Goal: Task Accomplishment & Management: Use online tool/utility

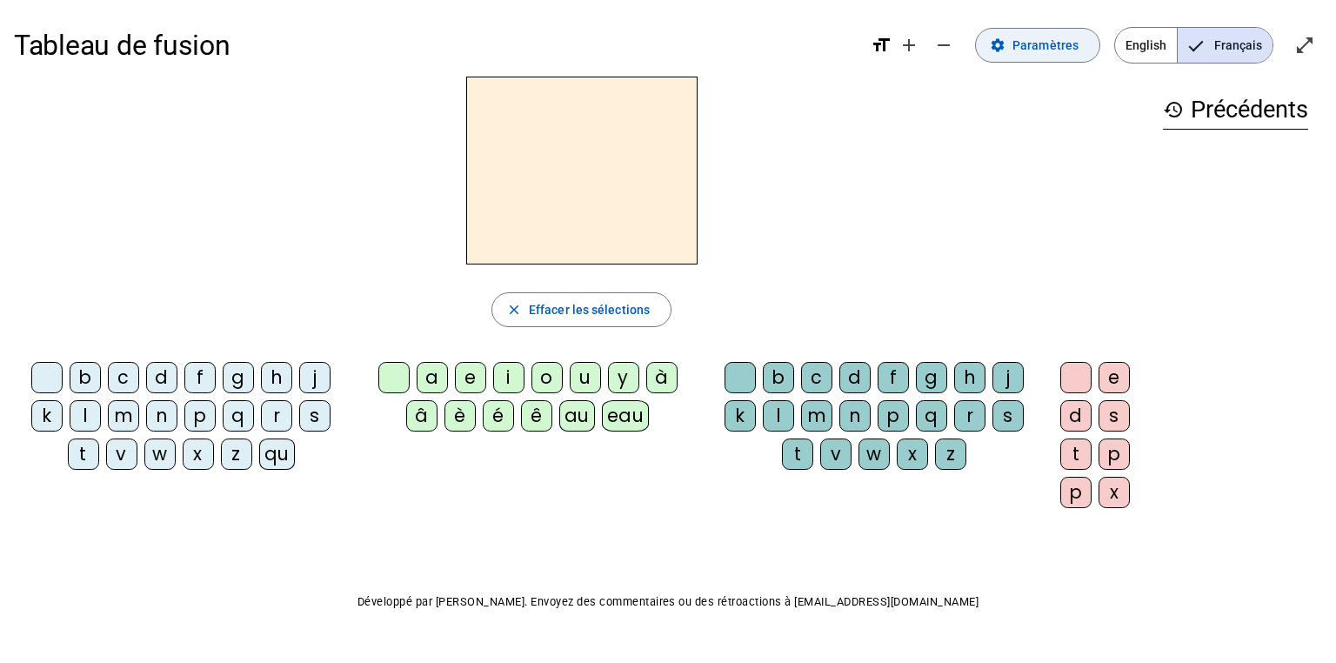
click at [1051, 47] on span "Paramètres" at bounding box center [1045, 45] width 66 height 21
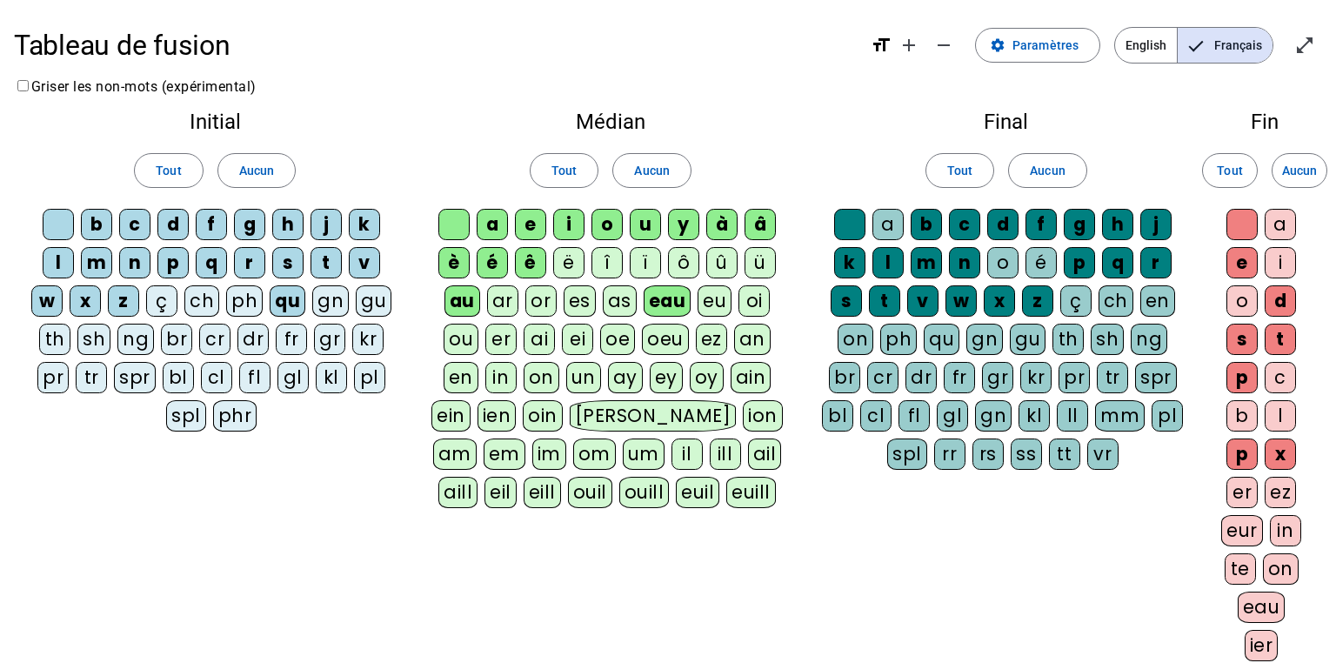
click at [463, 339] on div "ou" at bounding box center [461, 339] width 35 height 31
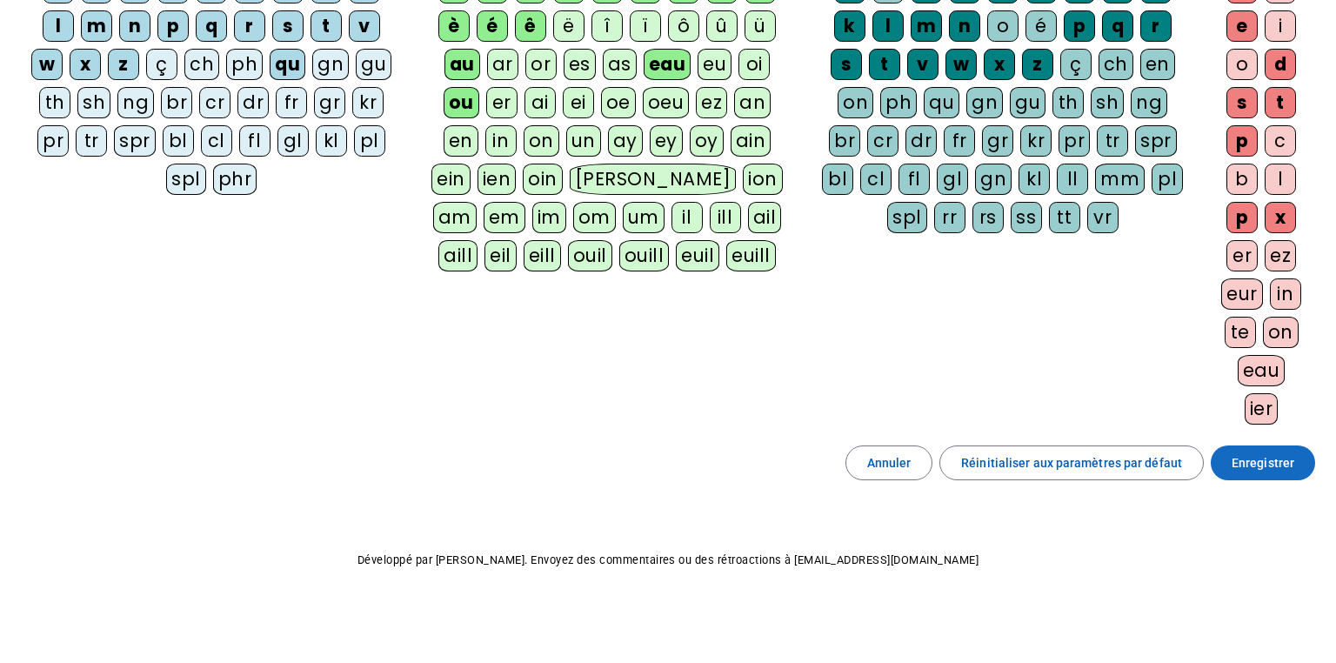
click at [1290, 453] on span "Enregistrer" at bounding box center [1263, 462] width 63 height 21
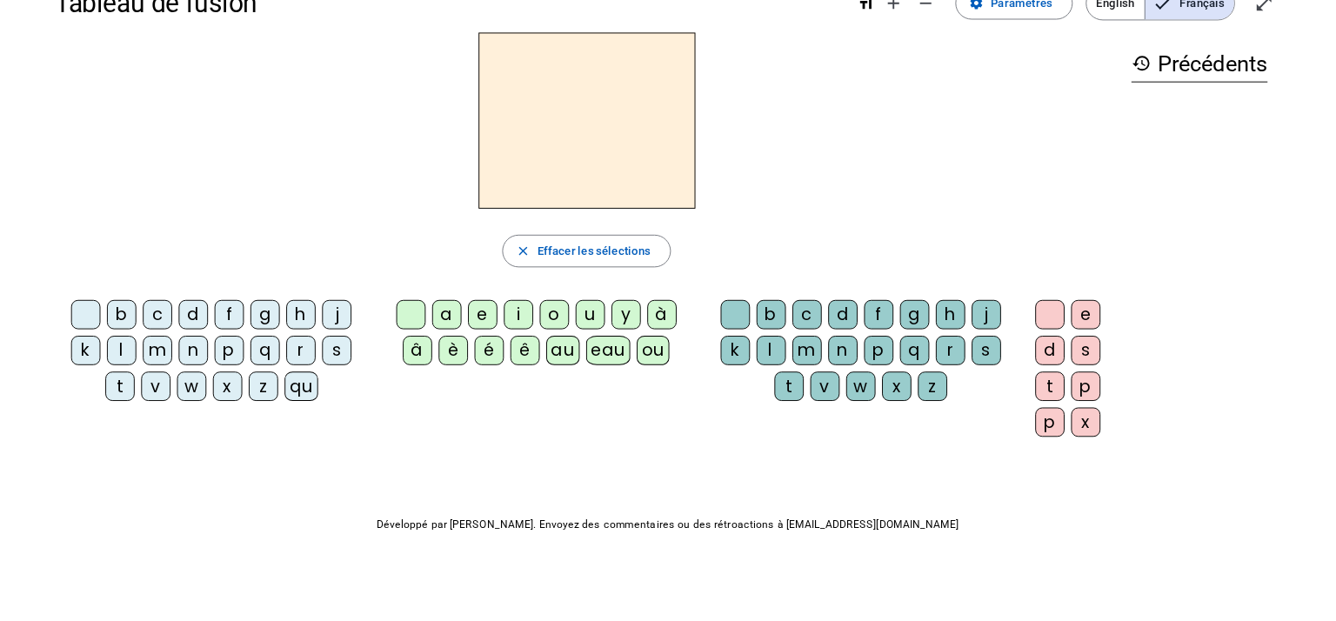
scroll to position [42, 0]
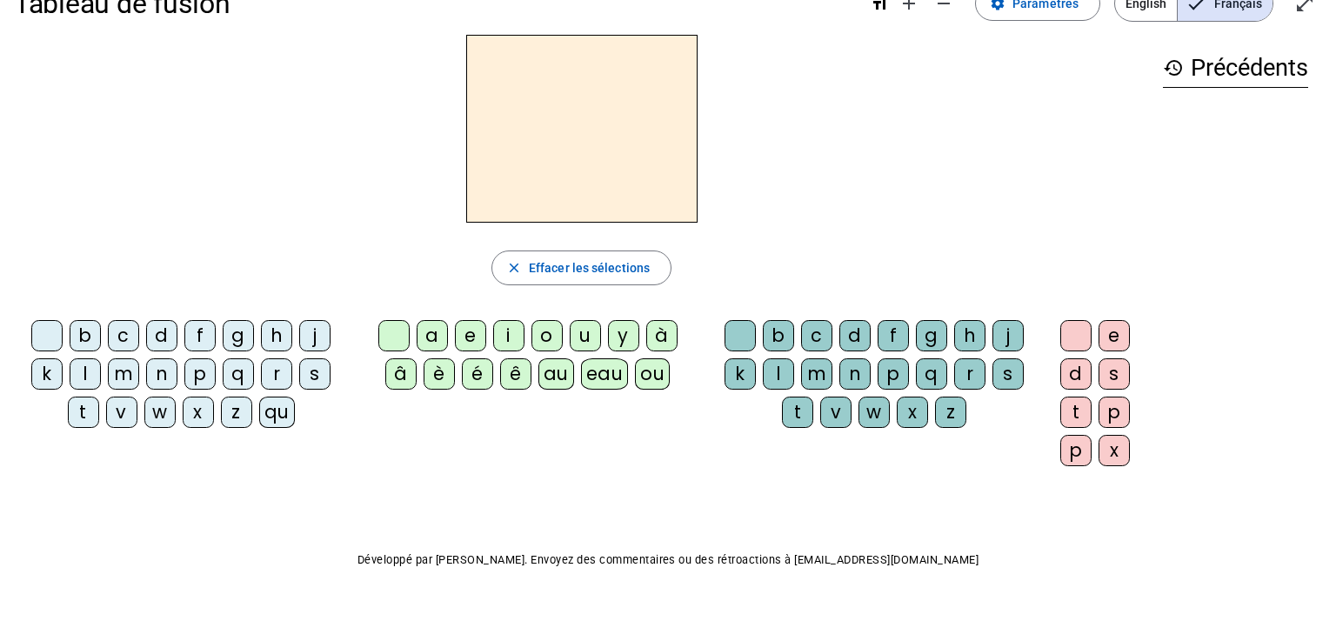
click at [89, 333] on div "b" at bounding box center [85, 335] width 31 height 31
click at [647, 377] on div "ou" at bounding box center [652, 373] width 35 height 31
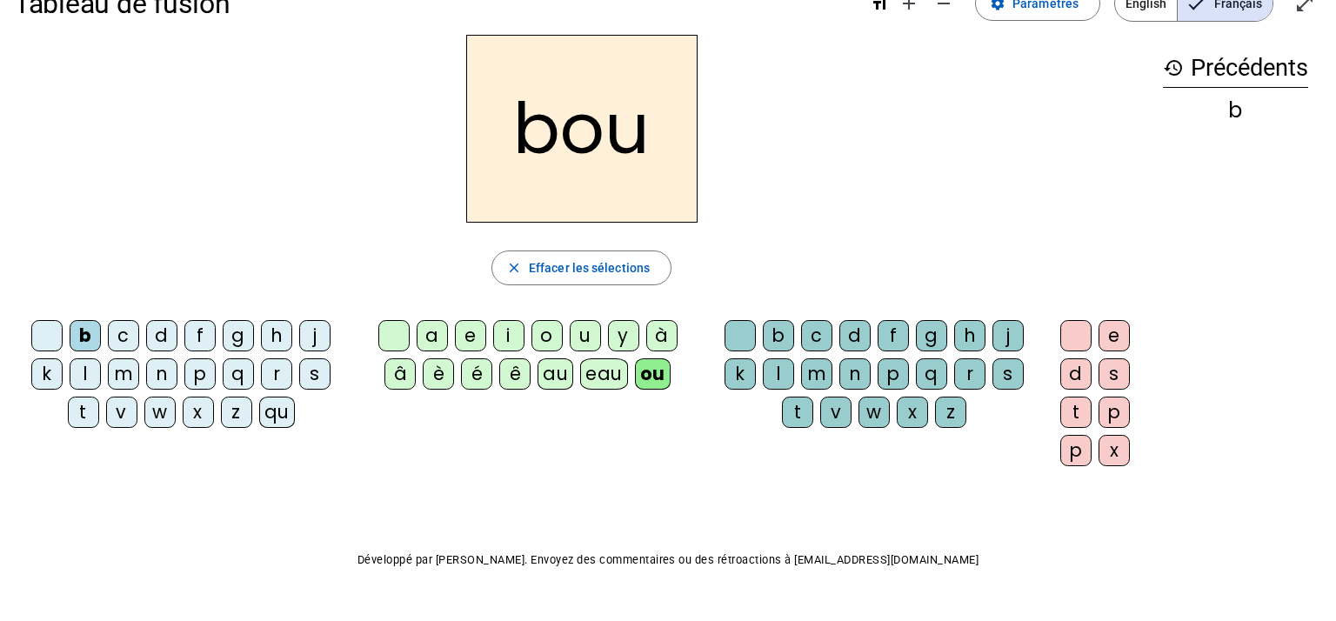
click at [962, 379] on div "r" at bounding box center [969, 373] width 31 height 31
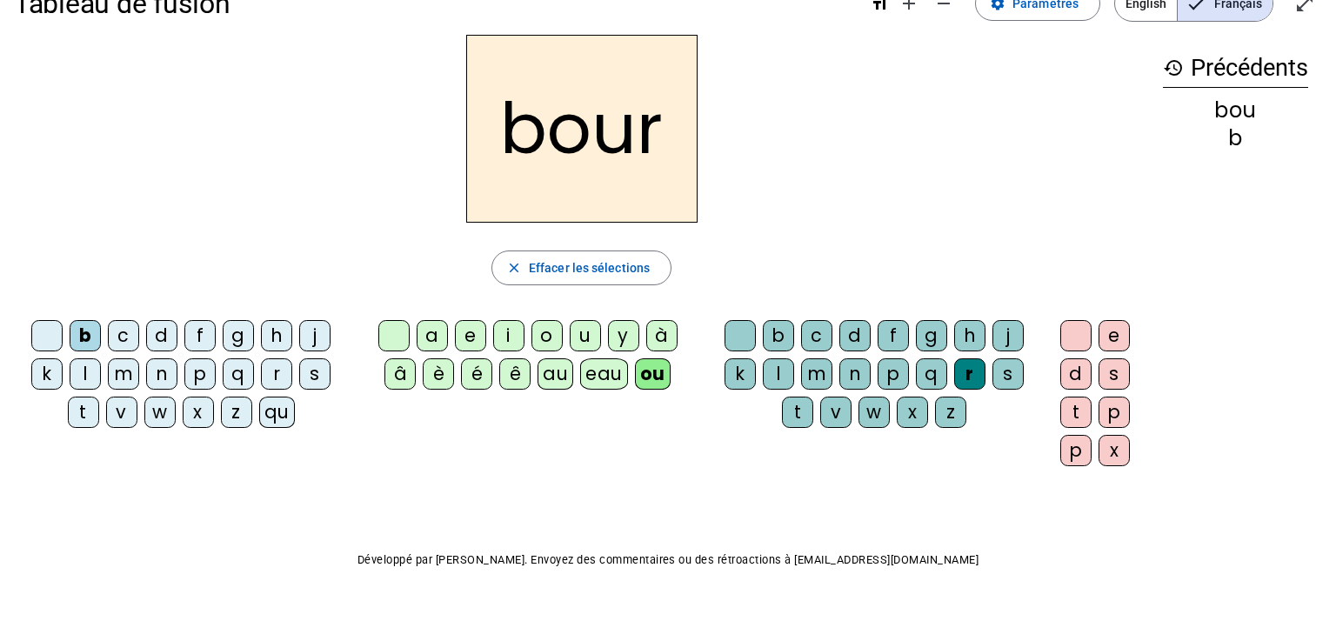
click at [1116, 370] on div "s" at bounding box center [1114, 373] width 31 height 31
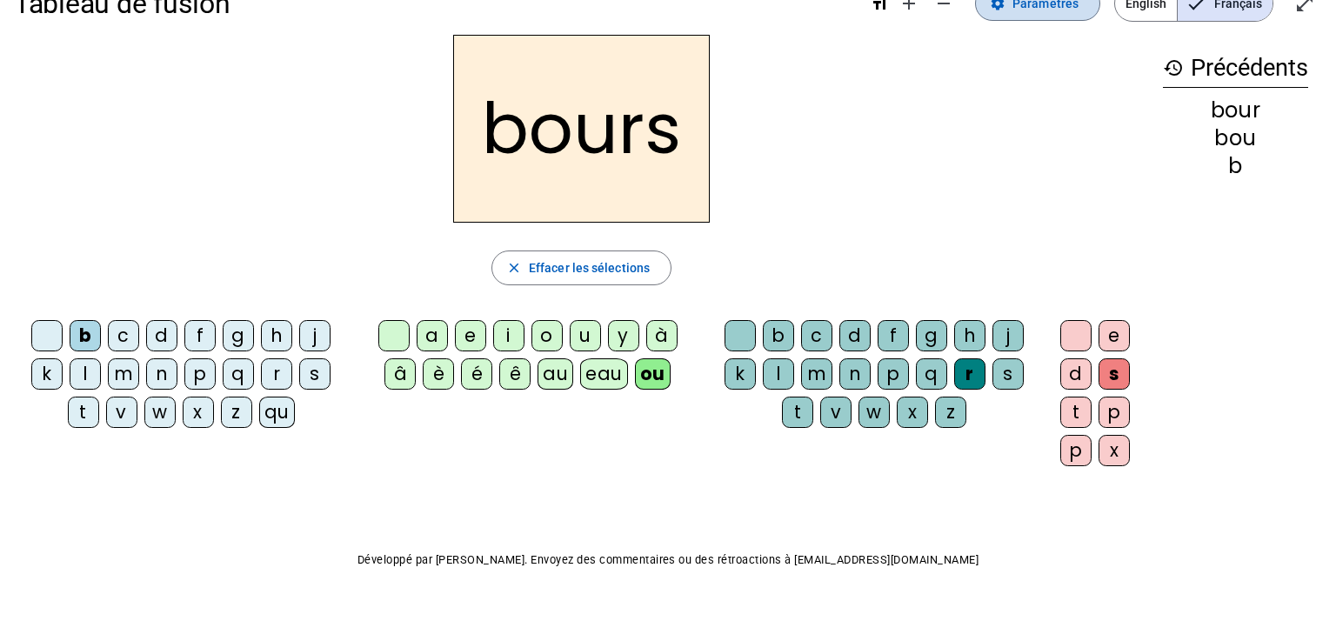
click at [1019, 3] on span "Paramètres" at bounding box center [1045, 3] width 66 height 21
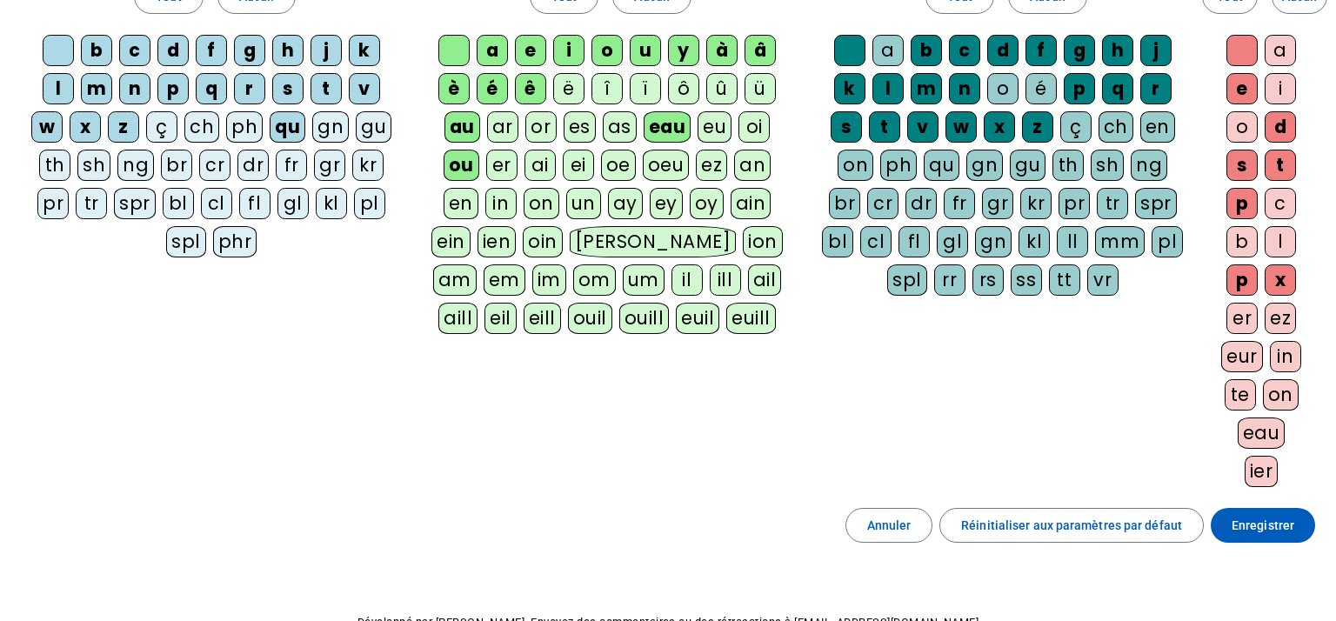
scroll to position [183, 0]
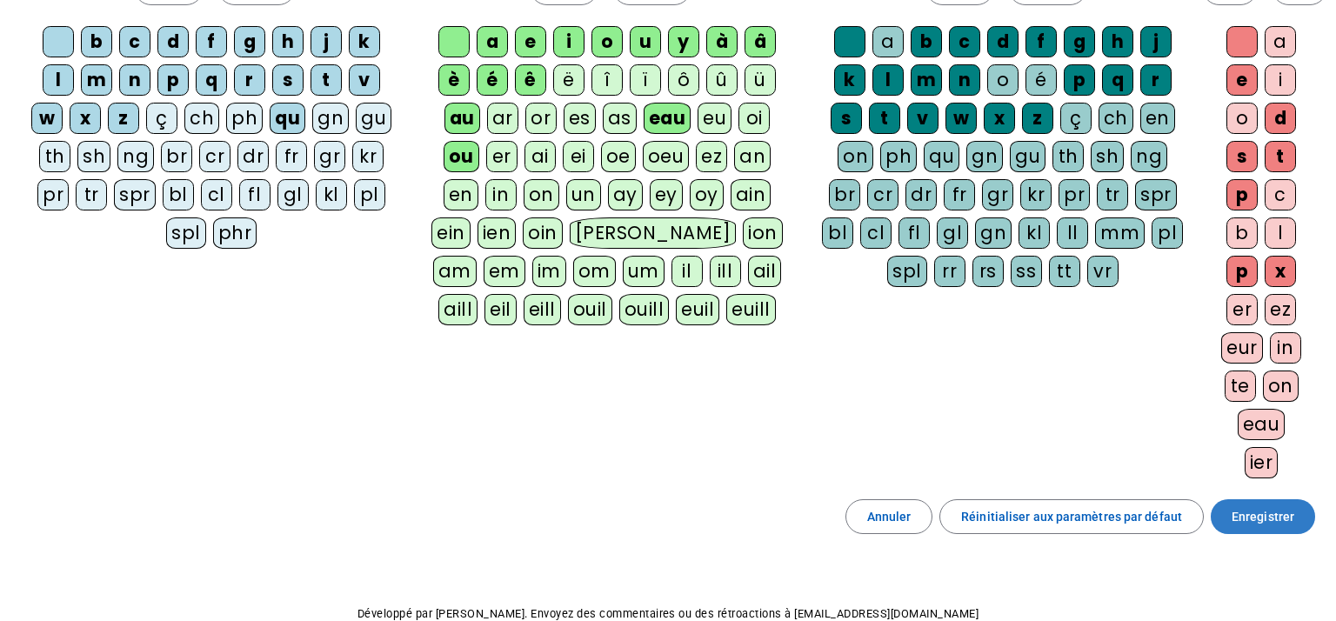
click at [1247, 518] on span "Enregistrer" at bounding box center [1263, 516] width 63 height 21
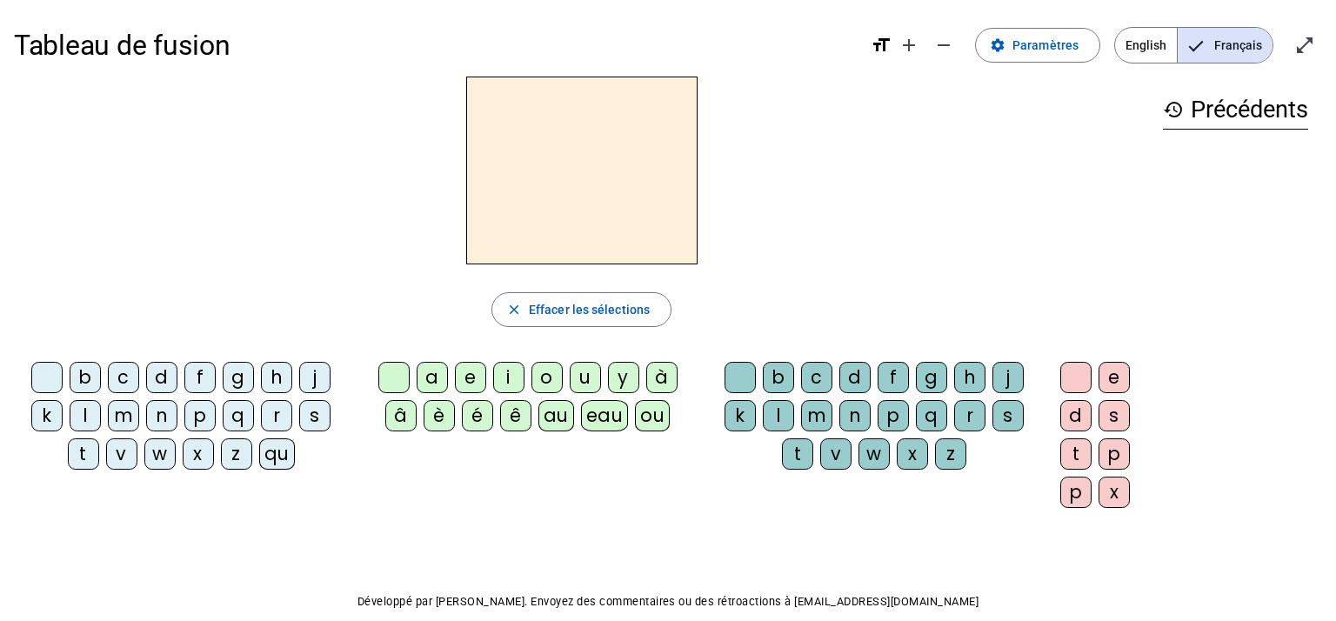
click at [89, 370] on div "b" at bounding box center [85, 377] width 31 height 31
click at [652, 421] on div "ou" at bounding box center [652, 415] width 35 height 31
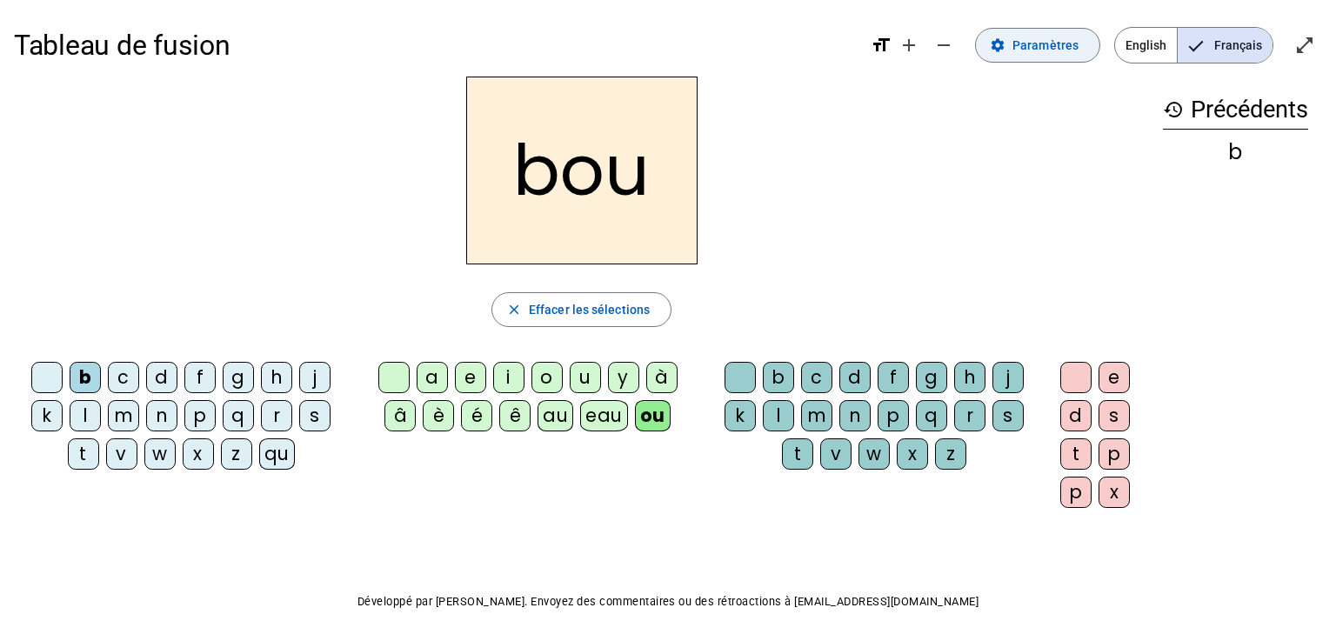
click at [1072, 53] on span "Paramètres" at bounding box center [1045, 45] width 66 height 21
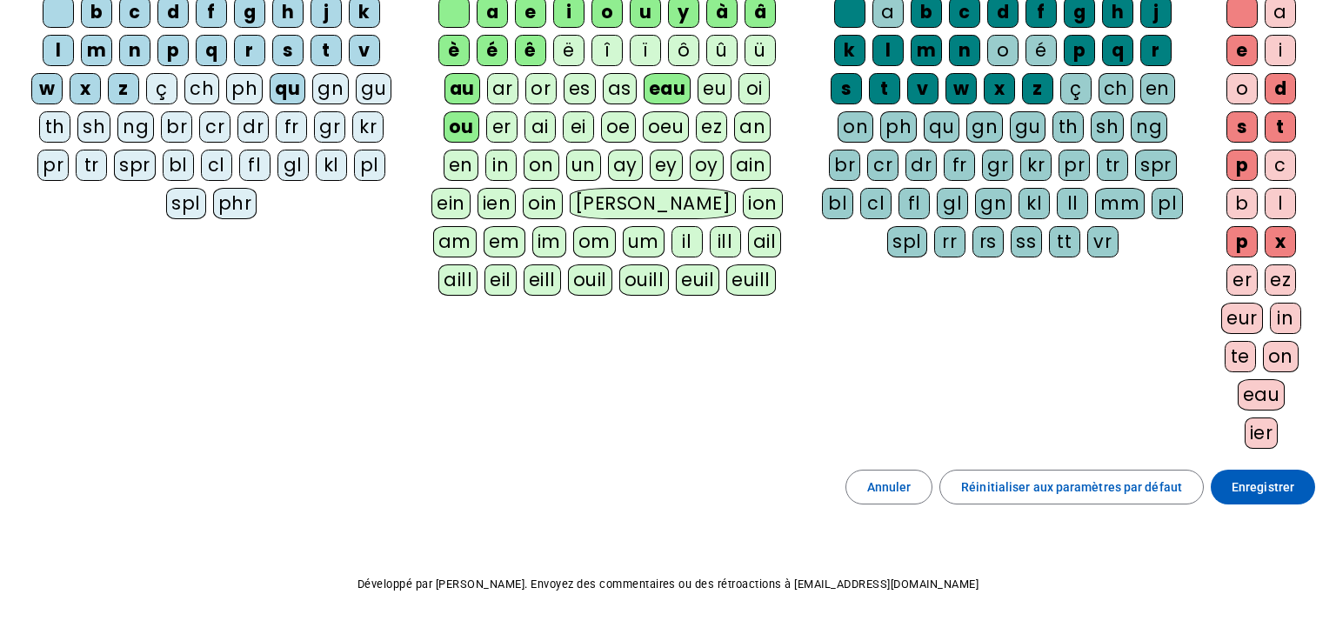
scroll to position [278, 0]
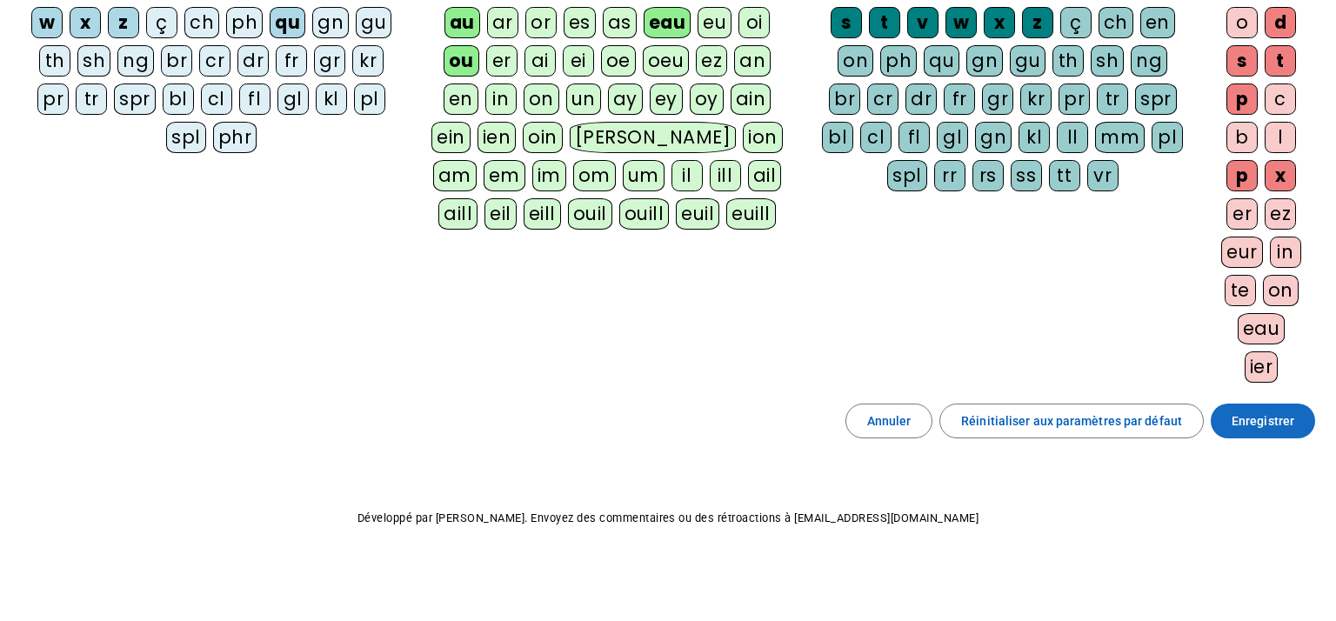
click at [1281, 423] on span "Enregistrer" at bounding box center [1263, 421] width 63 height 21
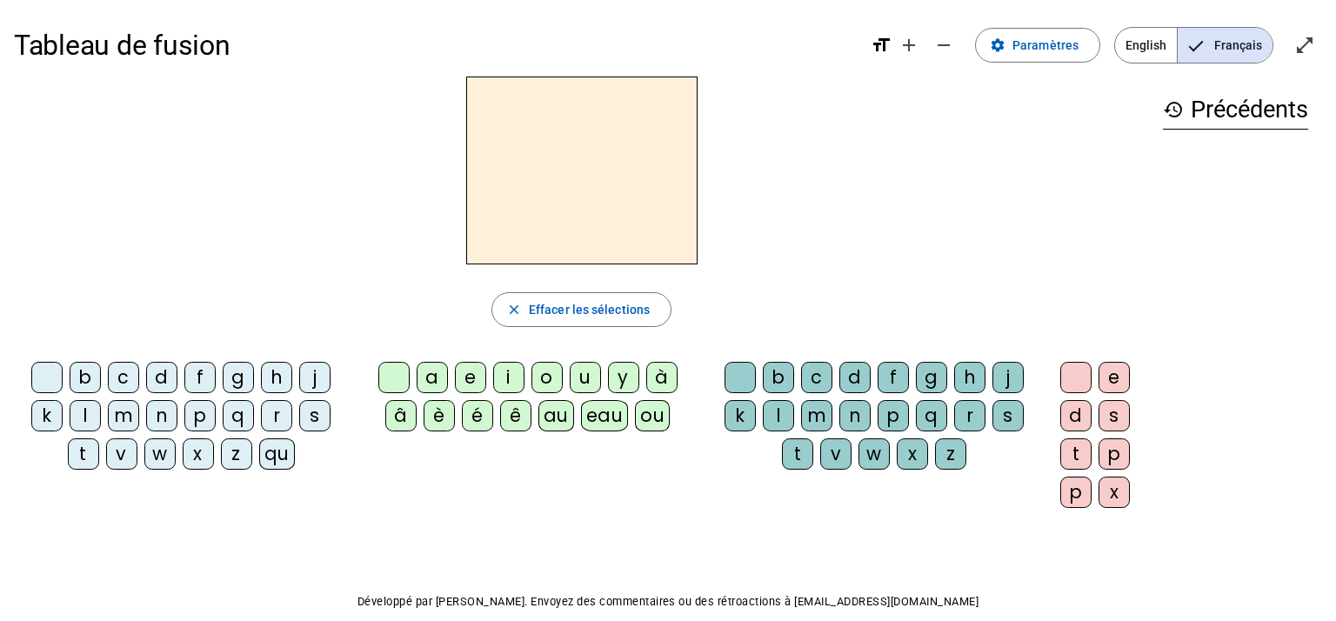
click at [122, 378] on div "c" at bounding box center [123, 377] width 31 height 31
click at [645, 419] on div "ou" at bounding box center [652, 415] width 35 height 31
click at [969, 421] on div "r" at bounding box center [969, 415] width 31 height 31
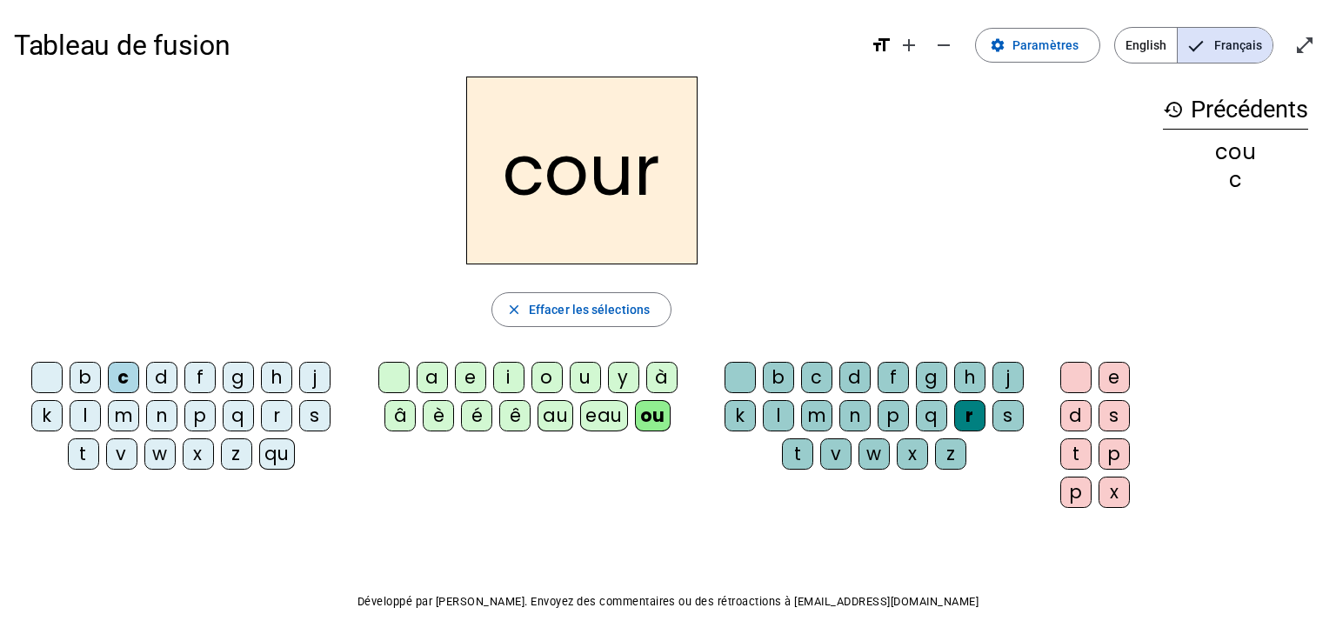
click at [120, 370] on div "c" at bounding box center [123, 377] width 31 height 31
click at [58, 381] on div at bounding box center [46, 377] width 31 height 31
click at [1113, 416] on div "s" at bounding box center [1114, 415] width 31 height 31
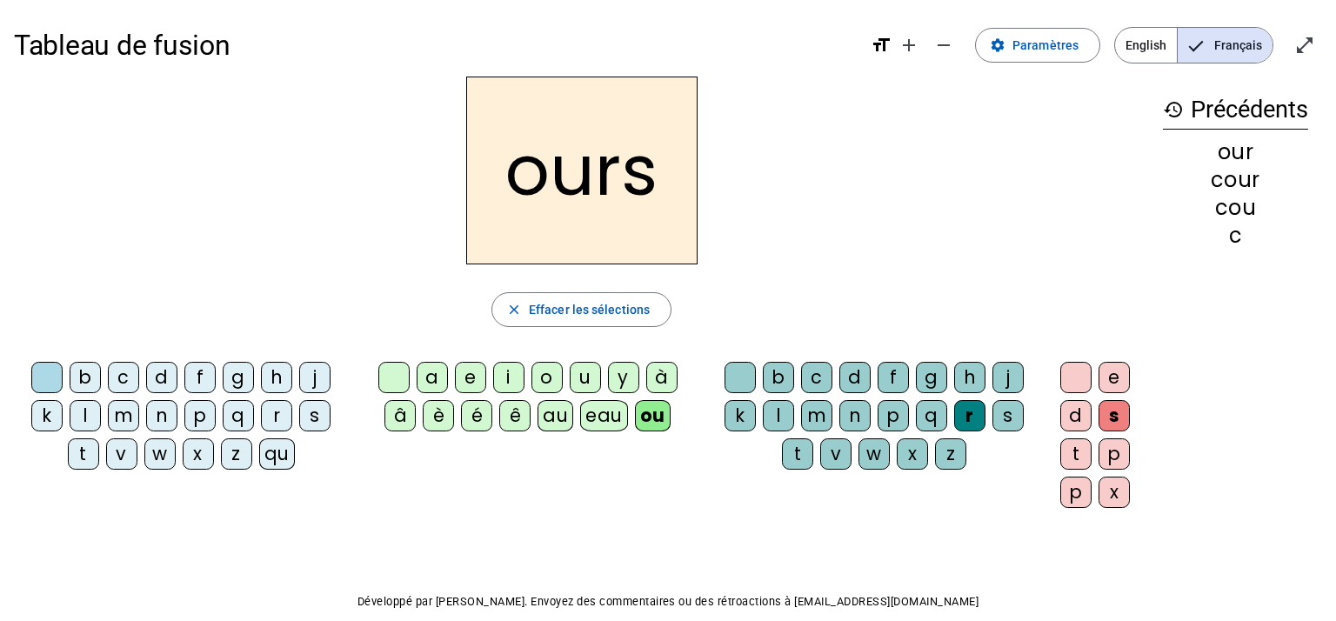
click at [105, 376] on letter-bubble "b" at bounding box center [89, 381] width 38 height 38
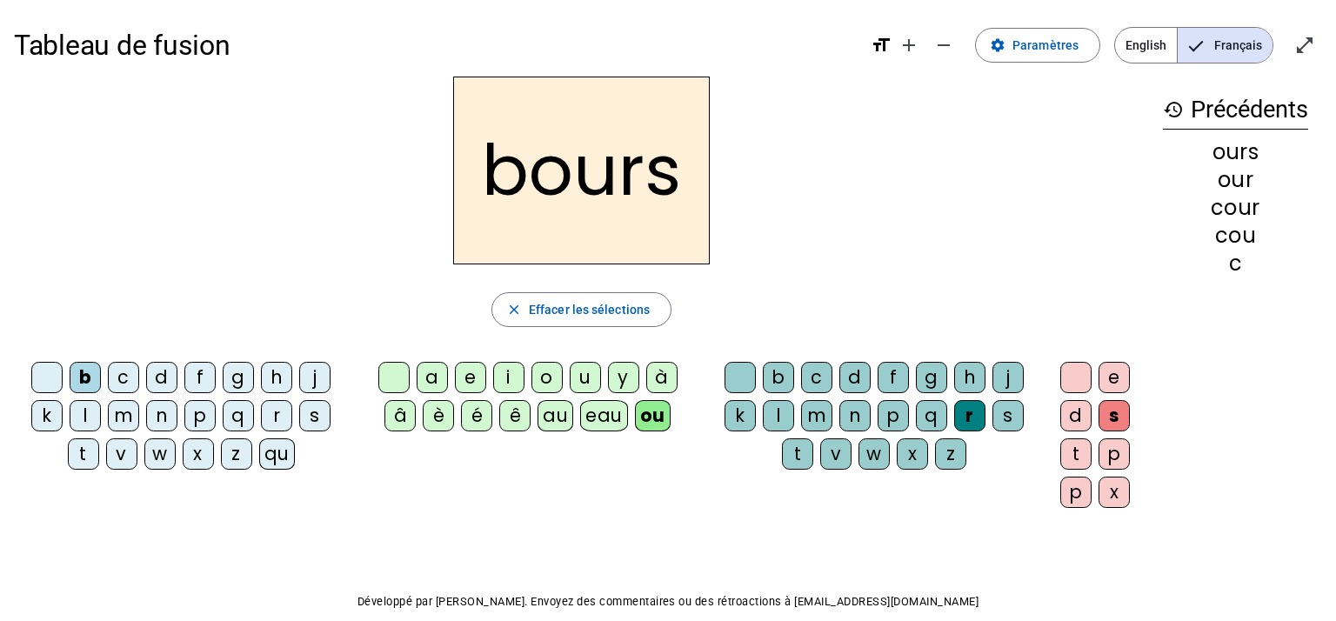
click at [120, 378] on div "c" at bounding box center [123, 377] width 31 height 31
click at [85, 454] on div "t" at bounding box center [83, 453] width 31 height 31
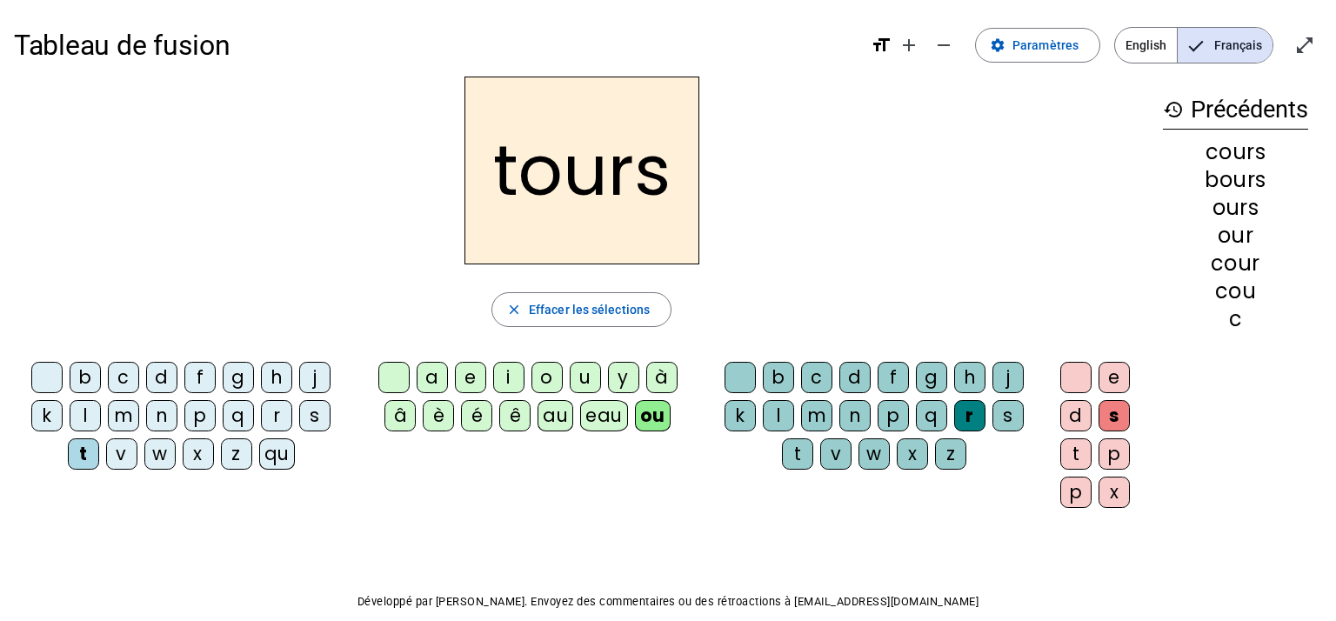
click at [1082, 373] on div at bounding box center [1075, 377] width 31 height 31
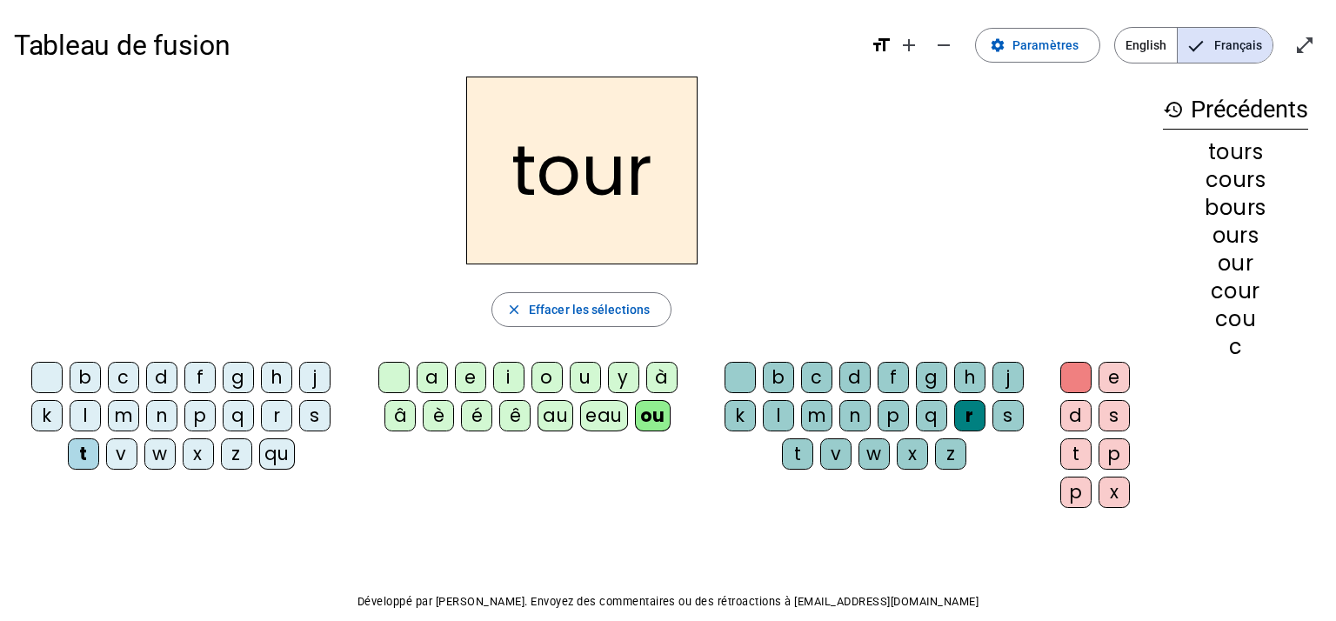
click at [189, 379] on div "f" at bounding box center [199, 377] width 31 height 31
click at [310, 377] on div "j" at bounding box center [314, 377] width 31 height 31
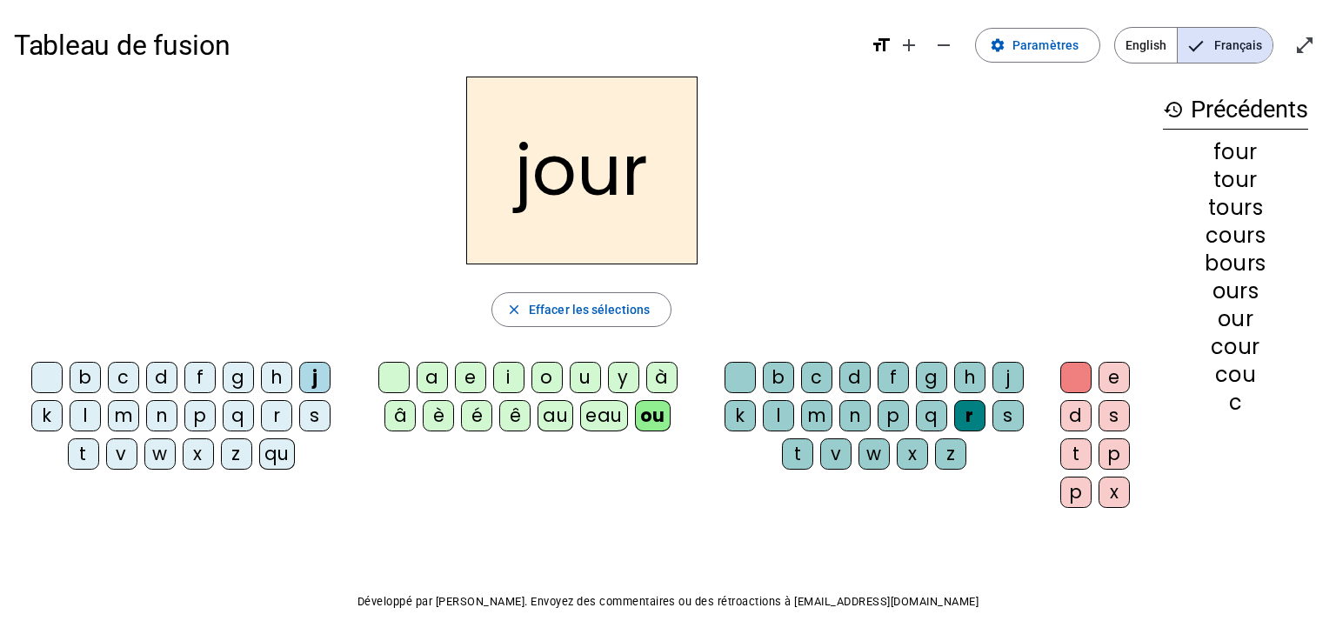
click at [130, 381] on div "c" at bounding box center [123, 377] width 31 height 31
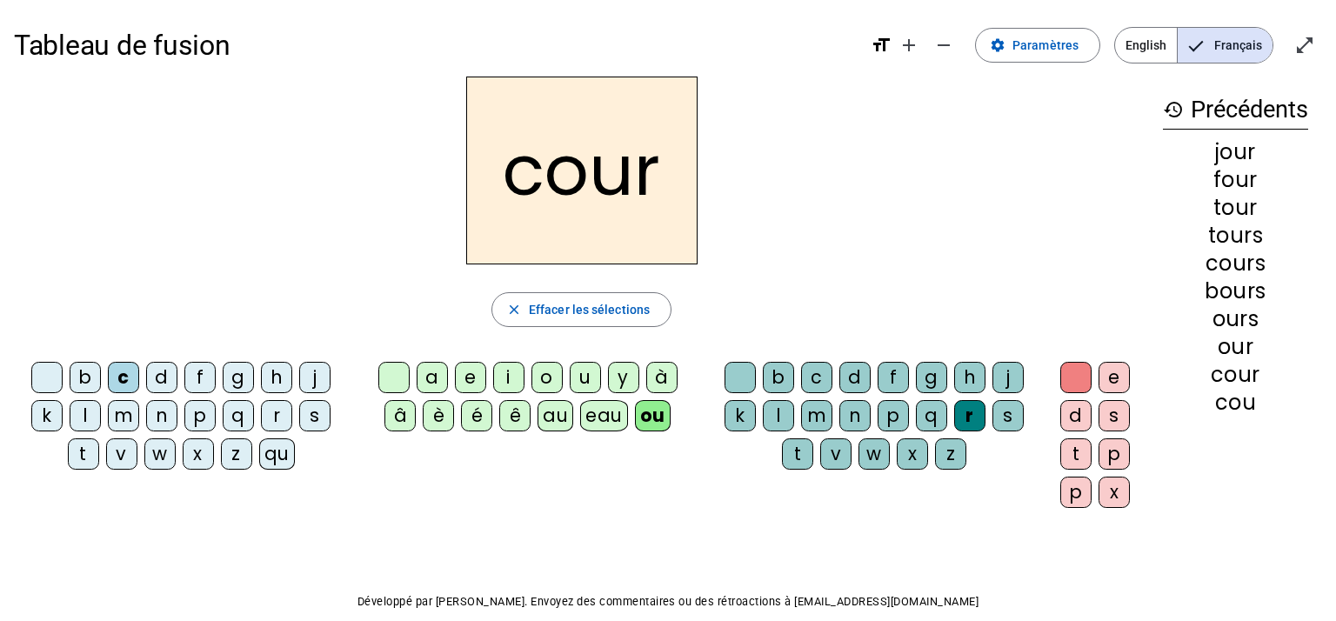
click at [204, 418] on div "p" at bounding box center [199, 415] width 31 height 31
